Goal: Transaction & Acquisition: Obtain resource

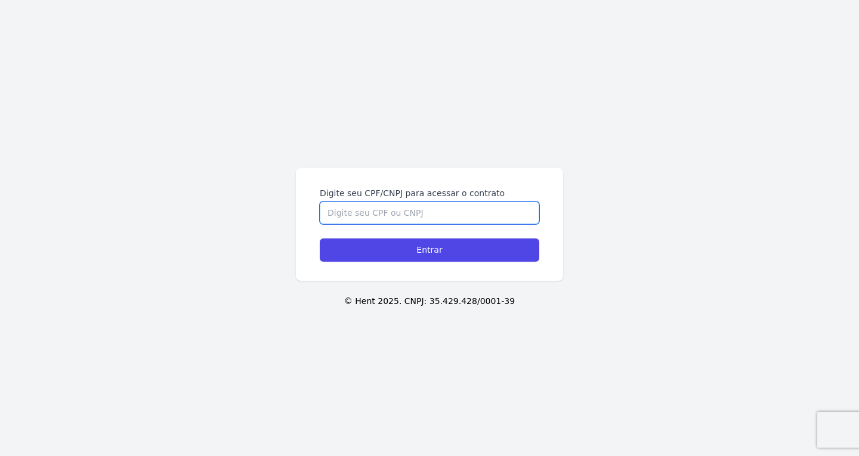
click at [426, 217] on input "Digite seu CPF/CNPJ para acessar o contrato" at bounding box center [429, 213] width 219 height 23
click at [355, 208] on input "Digite seu CPF/CNPJ para acessar o contrato" at bounding box center [429, 213] width 219 height 23
paste input "457.896.098-64"
type input "457.896.098-64"
click at [378, 264] on div "Digite seu CPF/CNPJ para acessar o contrato 457.896.098-64 Entrar" at bounding box center [429, 224] width 267 height 113
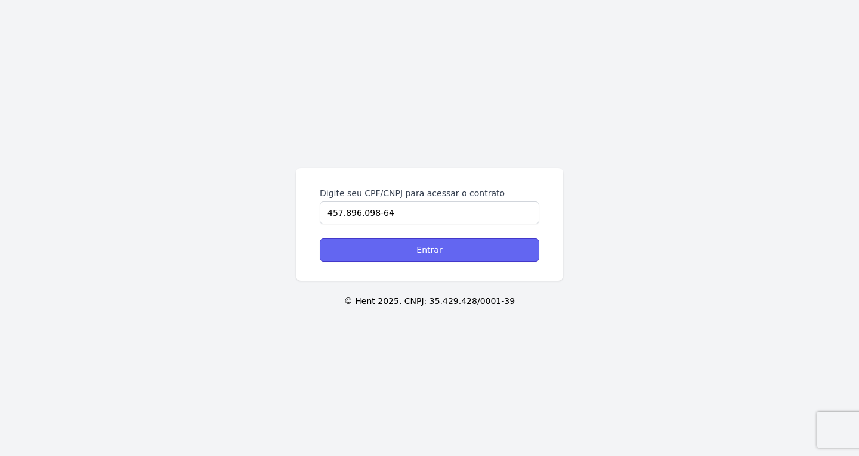
click at [381, 255] on input "Entrar" at bounding box center [429, 249] width 219 height 23
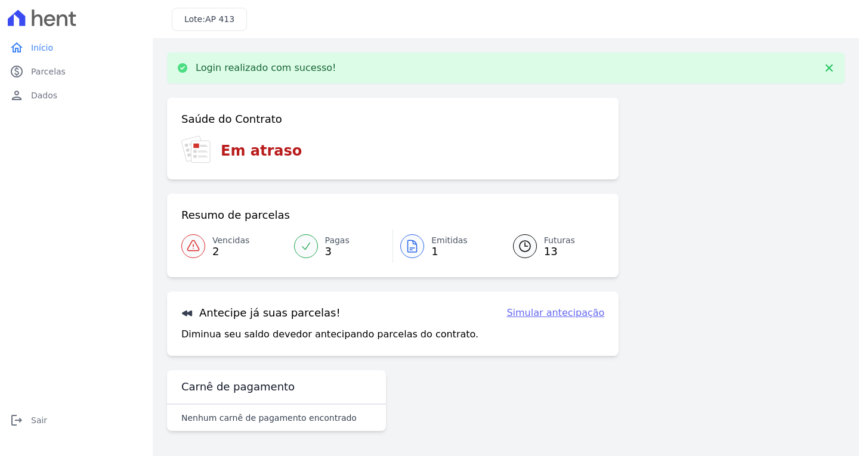
click at [399, 240] on link "Emitidas 1" at bounding box center [446, 246] width 106 height 33
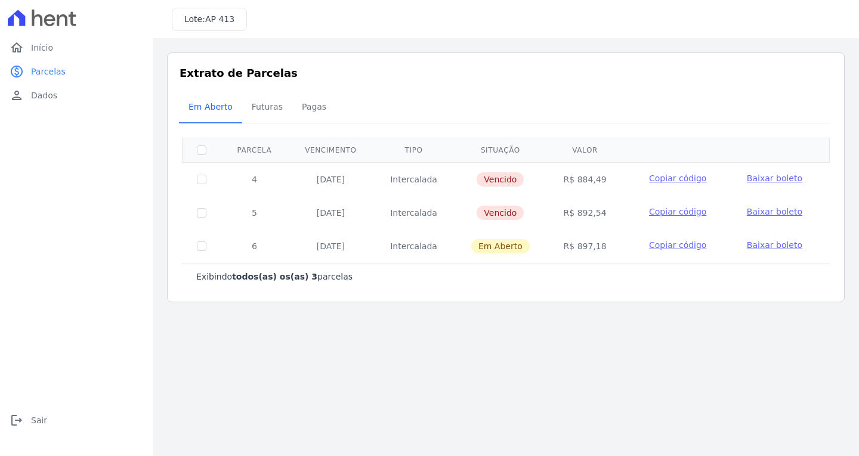
click at [783, 178] on span "Baixar boleto" at bounding box center [773, 178] width 55 height 10
click at [33, 417] on span "Sair" at bounding box center [39, 420] width 16 height 12
